Goal: Book appointment/travel/reservation

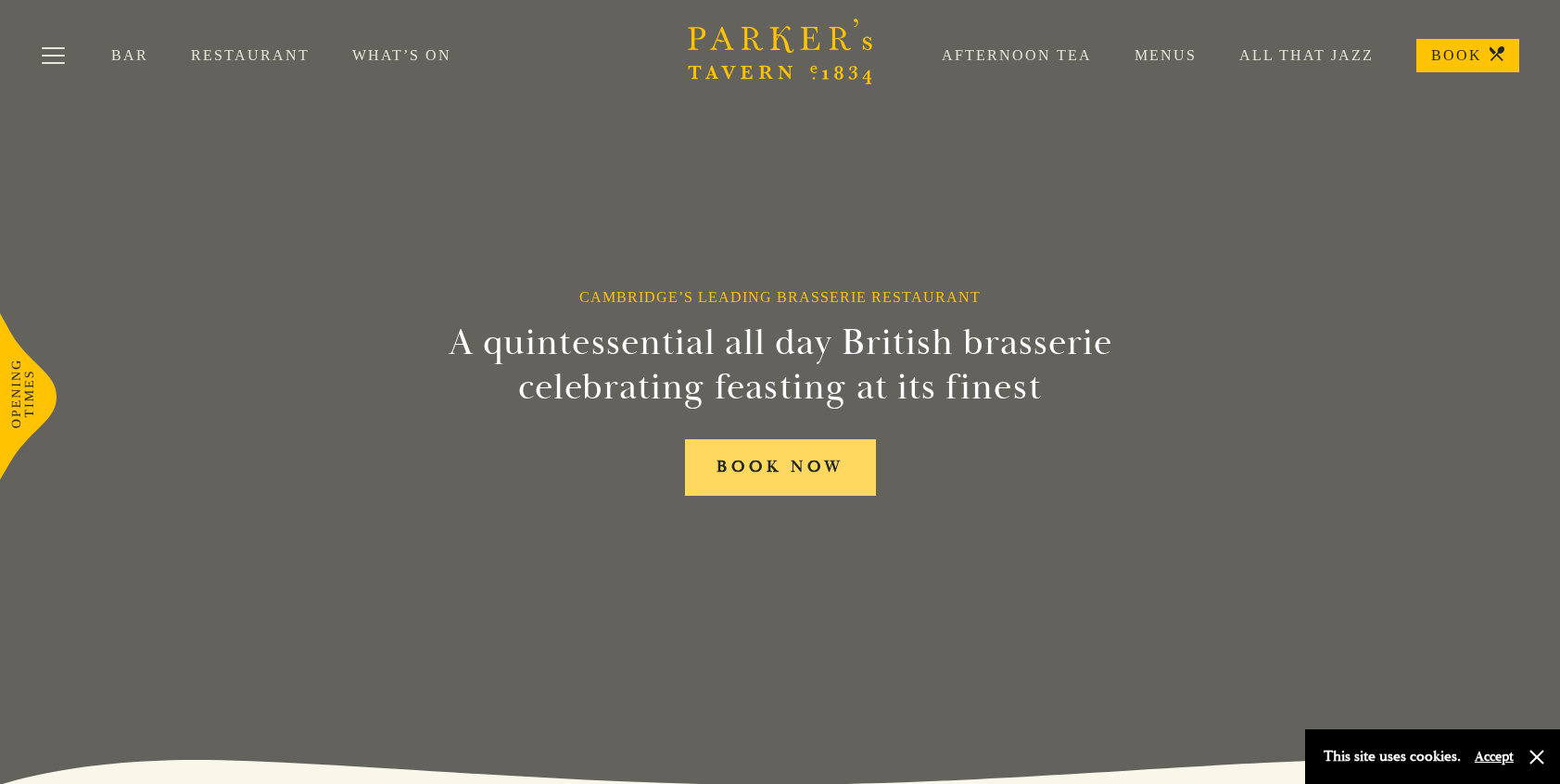
click at [793, 472] on link "BOOK NOW" at bounding box center [780, 467] width 191 height 56
click at [221, 52] on link "Restaurant" at bounding box center [272, 55] width 162 height 19
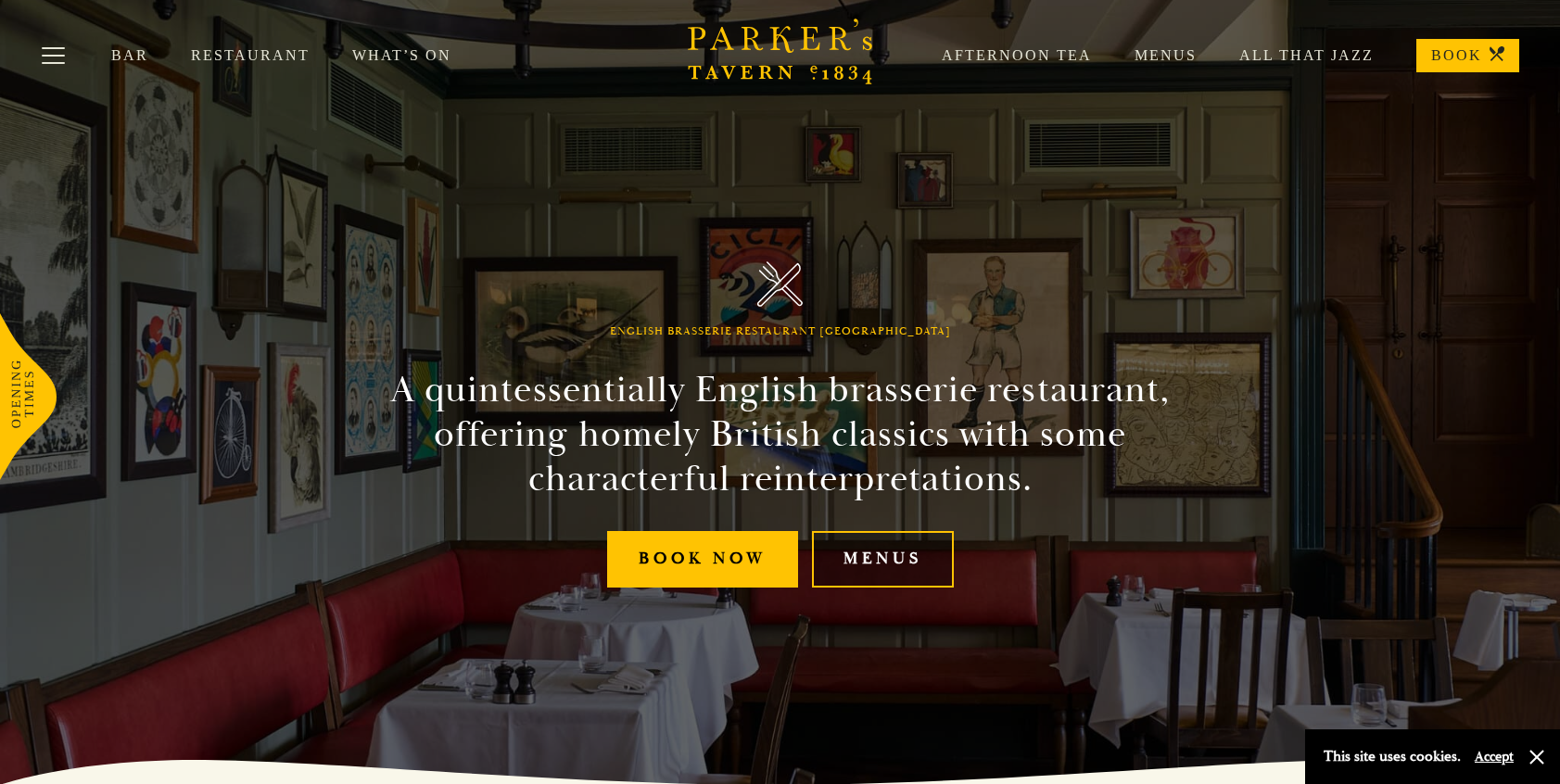
click at [905, 573] on link "Menus" at bounding box center [883, 558] width 142 height 56
click at [1163, 55] on link "Menus" at bounding box center [1144, 55] width 104 height 19
click at [242, 61] on link "Restaurant" at bounding box center [272, 55] width 162 height 19
click at [409, 65] on div "Bar Restaurant What’s On Afternoon Tea Menus All That Jazz BOOK" at bounding box center [780, 55] width 1560 height 111
click at [408, 56] on link "What’s On" at bounding box center [423, 55] width 142 height 19
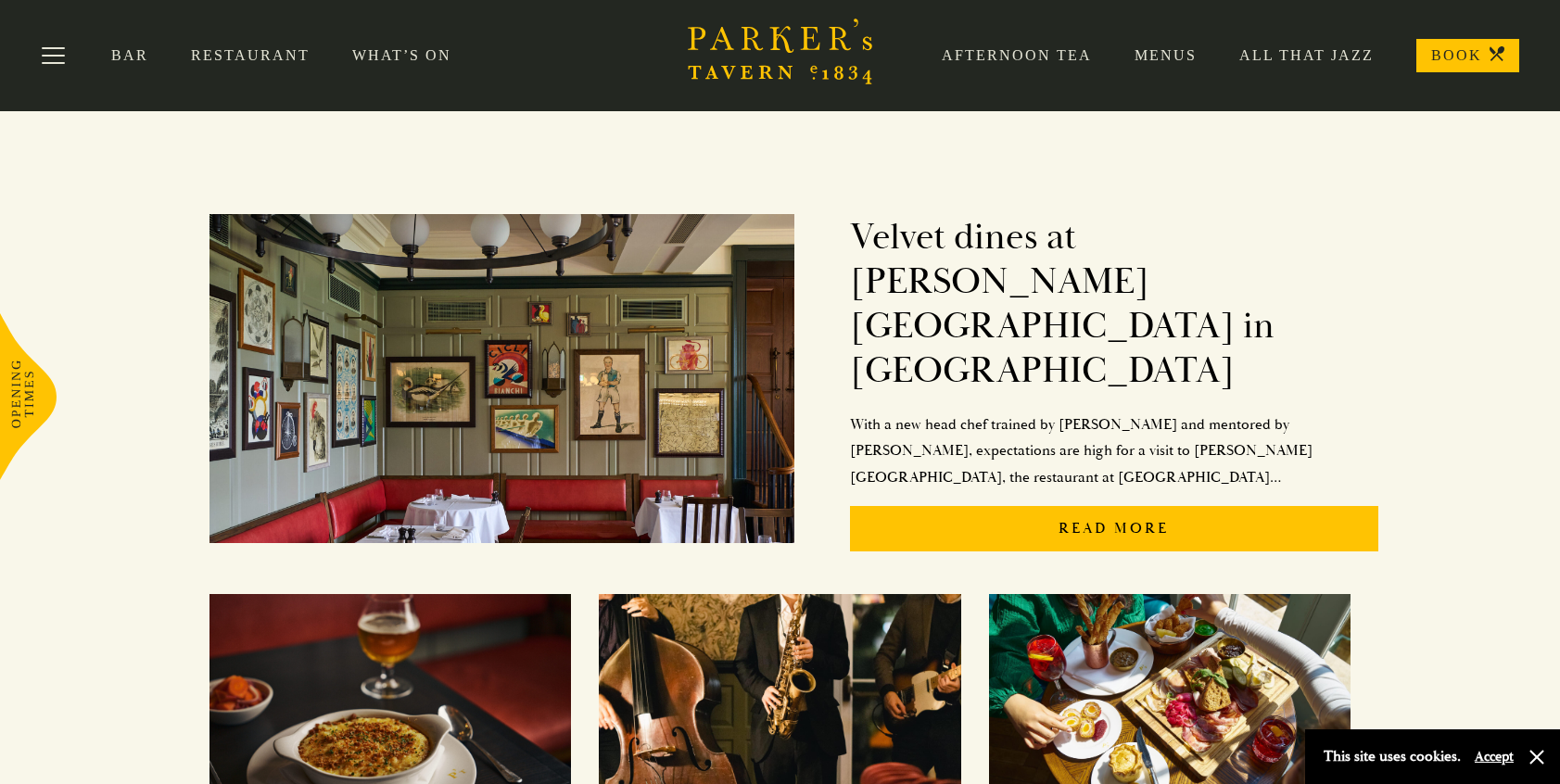
scroll to position [260, 0]
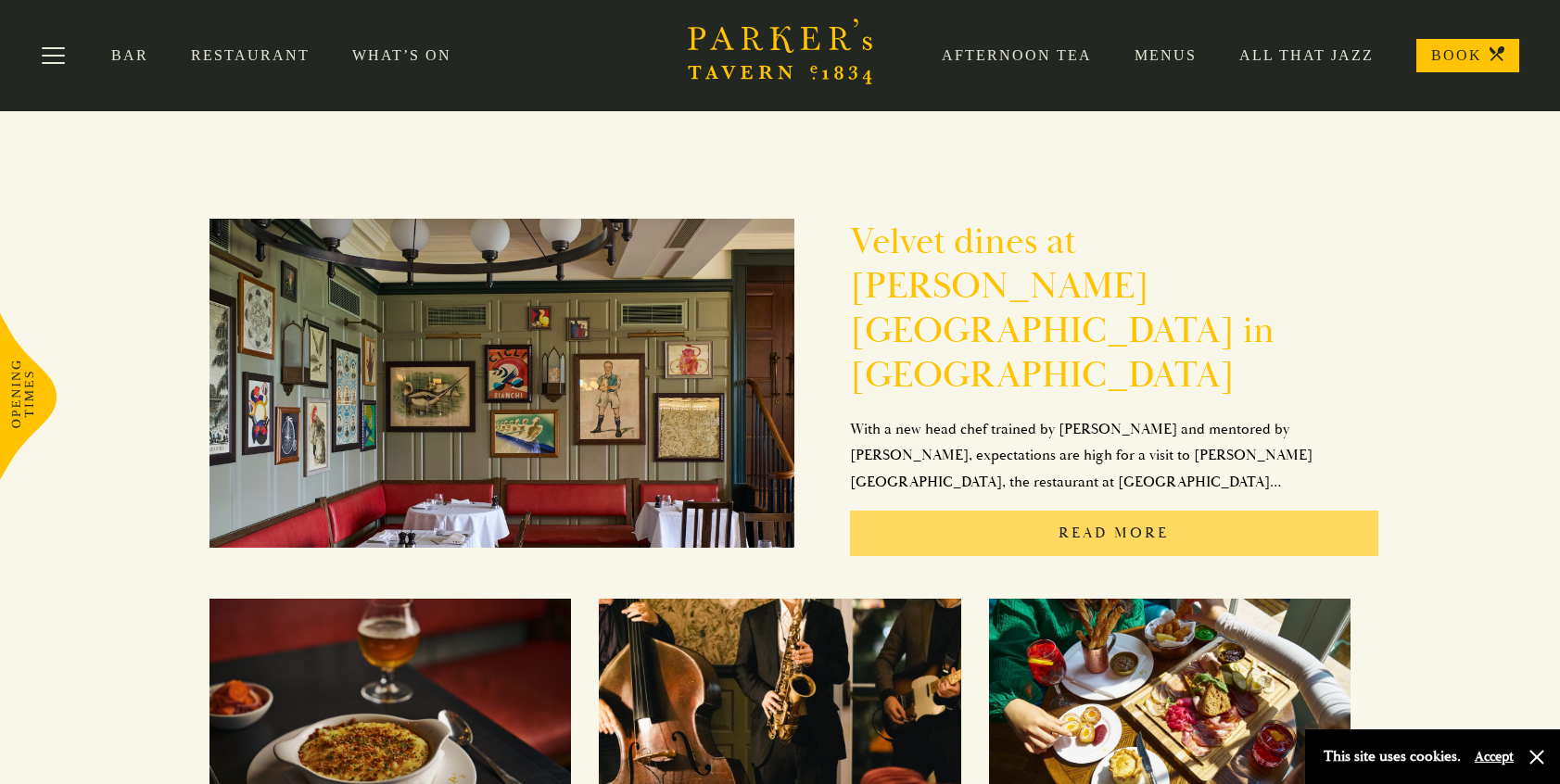
click at [1105, 510] on p "Read More" at bounding box center [1115, 533] width 529 height 45
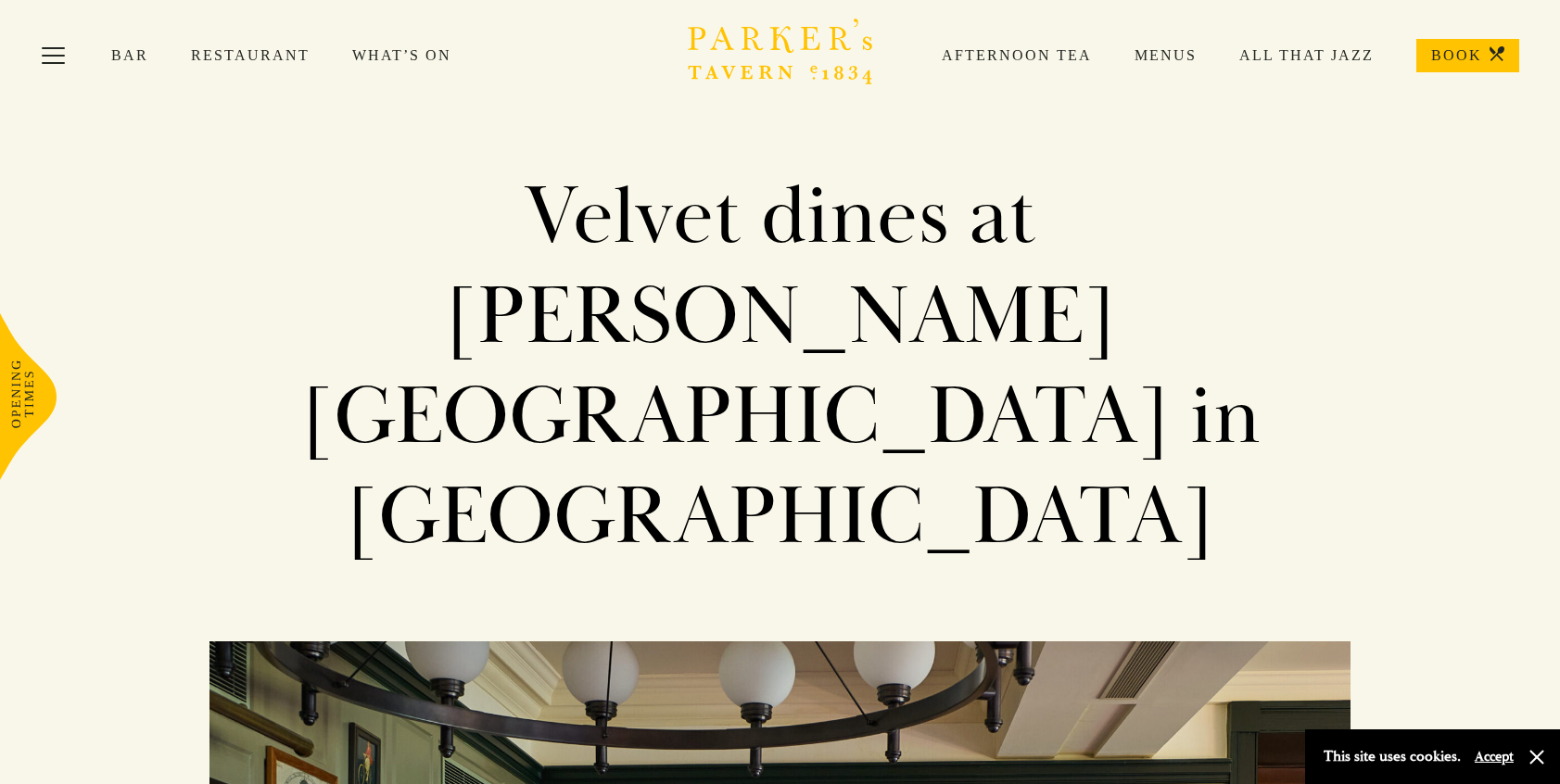
click at [249, 58] on link "Restaurant" at bounding box center [272, 55] width 162 height 19
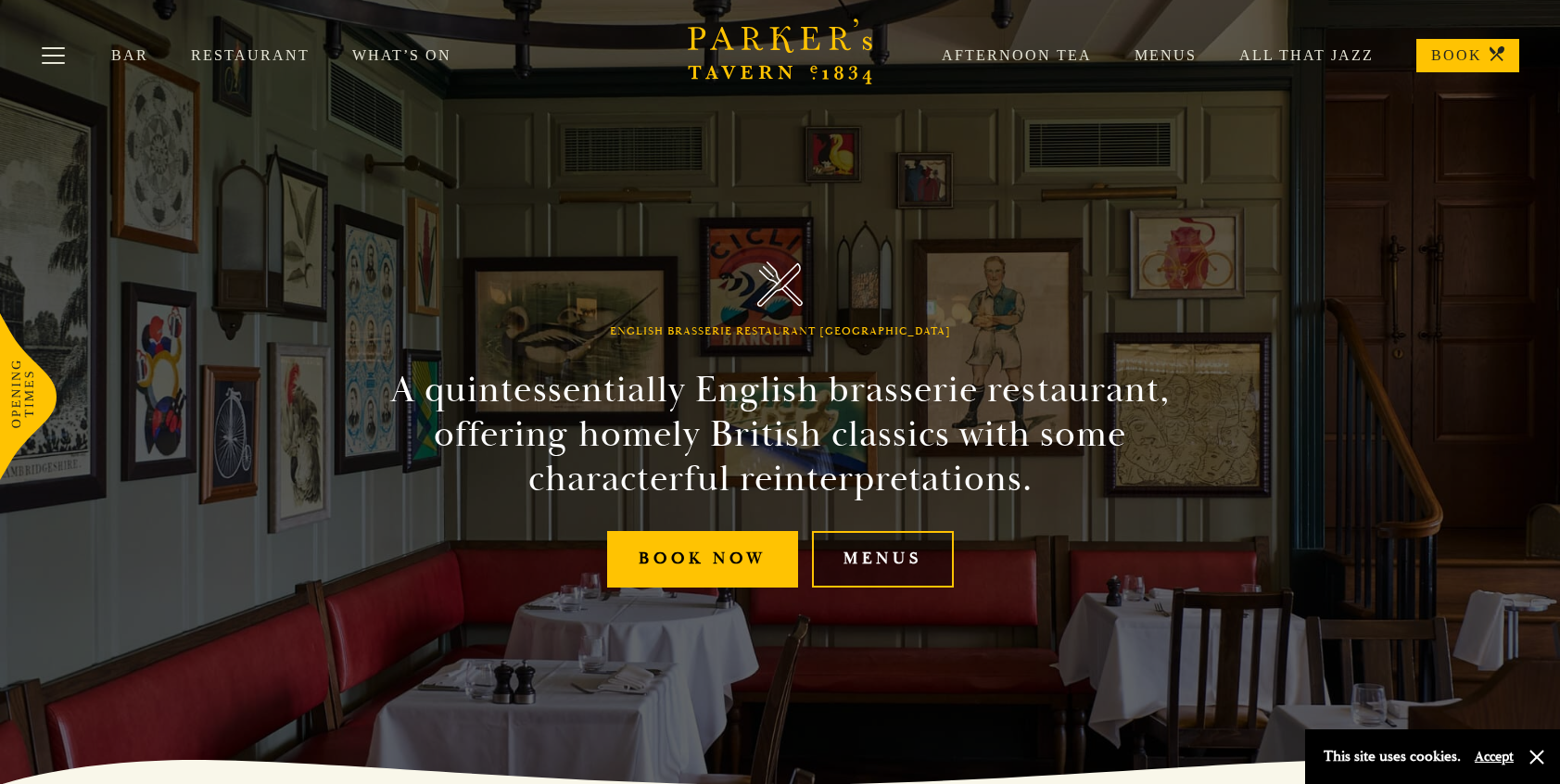
click at [886, 558] on link "Menus" at bounding box center [883, 558] width 142 height 56
click at [123, 59] on link "Bar" at bounding box center [151, 55] width 80 height 19
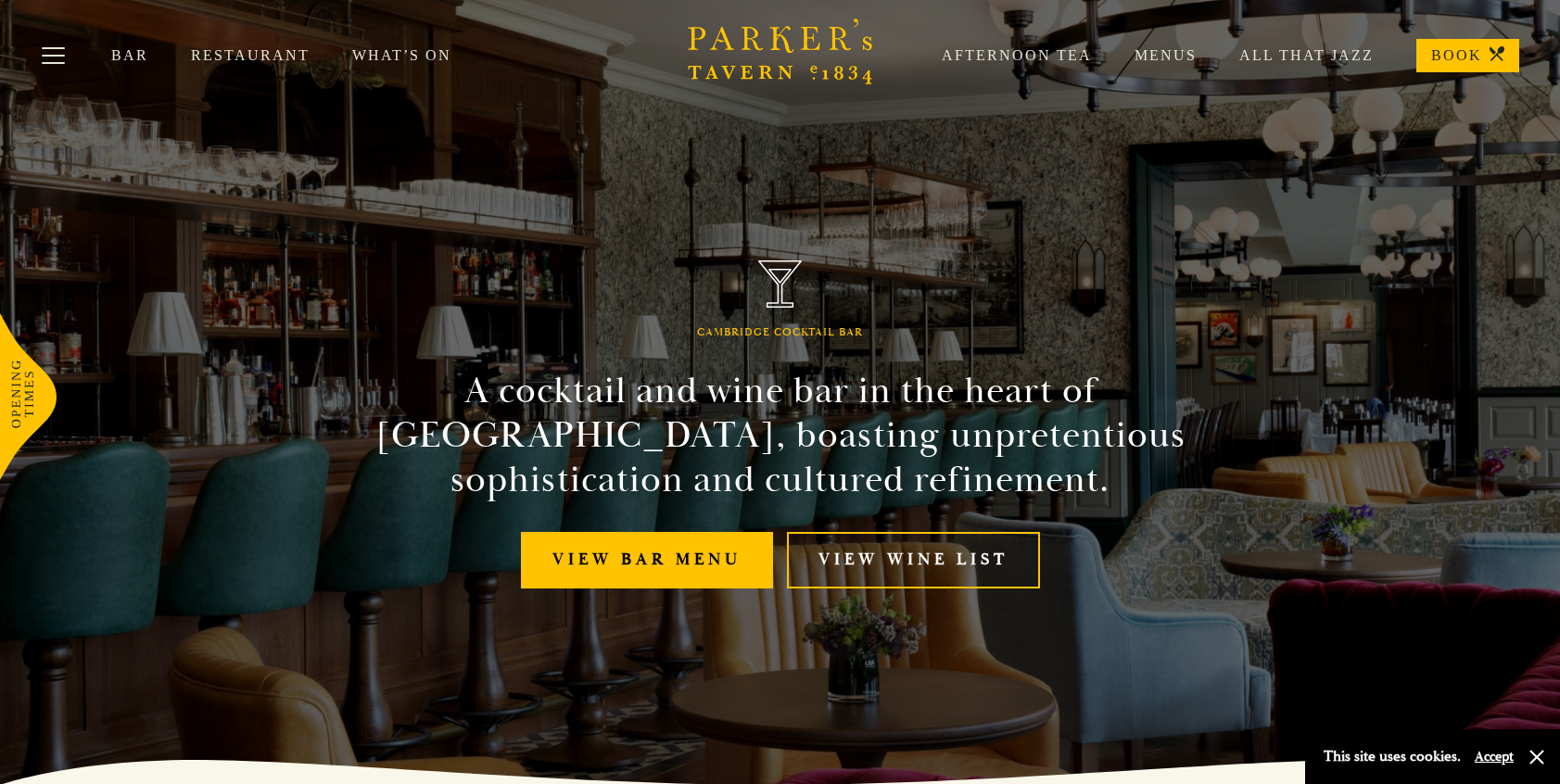
click at [1499, 60] on icon at bounding box center [1497, 53] width 15 height 15
